Goal: Task Accomplishment & Management: Use online tool/utility

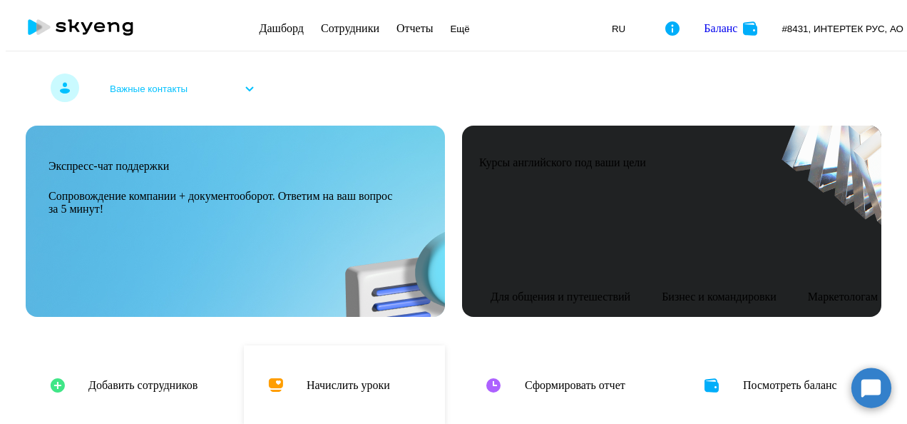
drag, startPoint x: 0, startPoint y: 0, endPoint x: 332, endPoint y: 382, distance: 506.0
click at [332, 382] on h4 "Начислить уроки" at bounding box center [348, 385] width 83 height 13
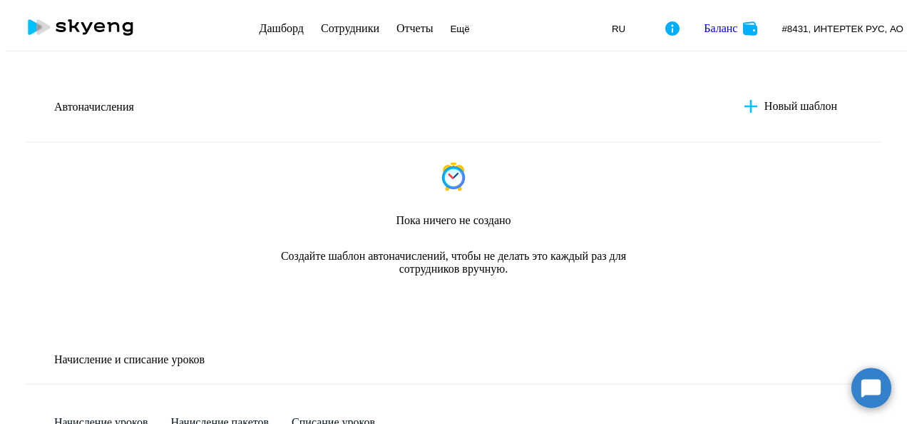
select select "10"
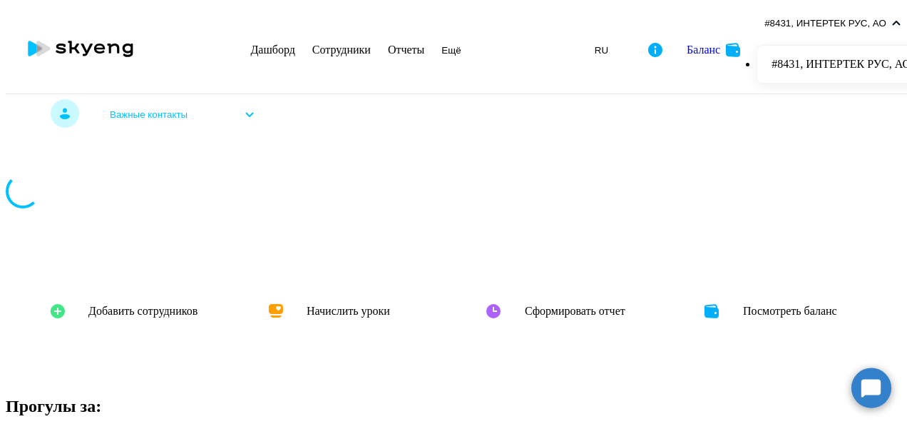
scroll to position [493, 0]
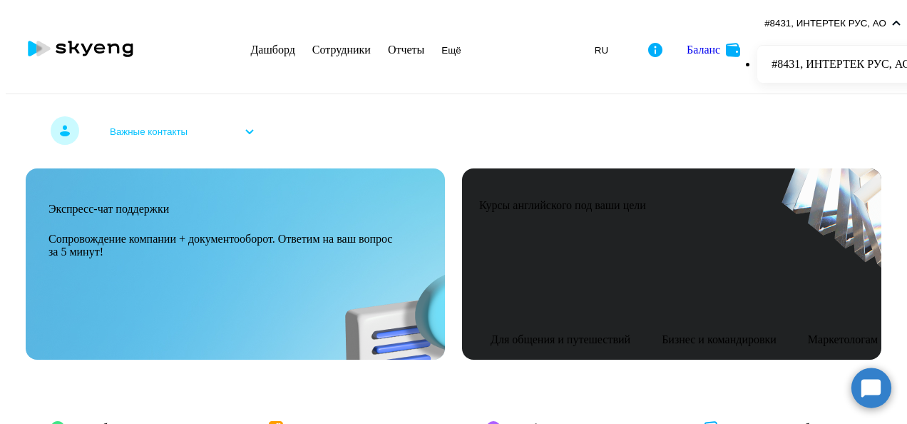
select select "30"
